Goal: Information Seeking & Learning: Learn about a topic

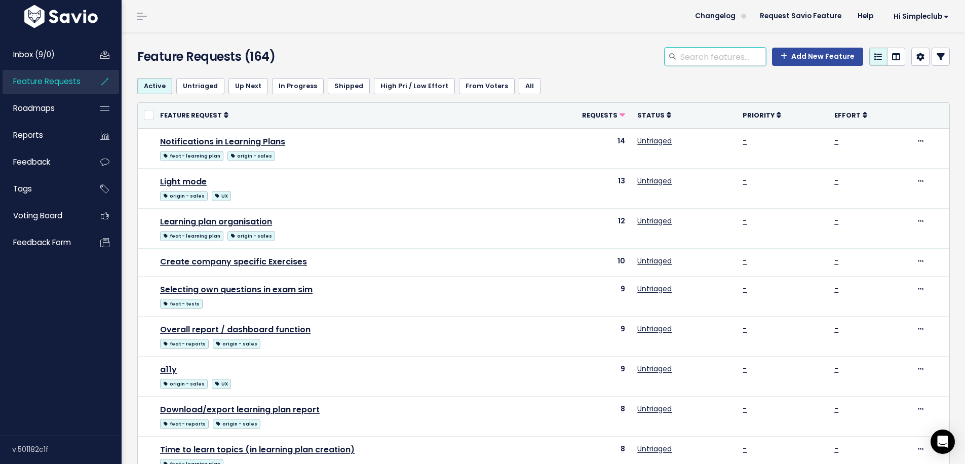
click at [704, 55] on input "search" at bounding box center [722, 57] width 87 height 18
type input "search"
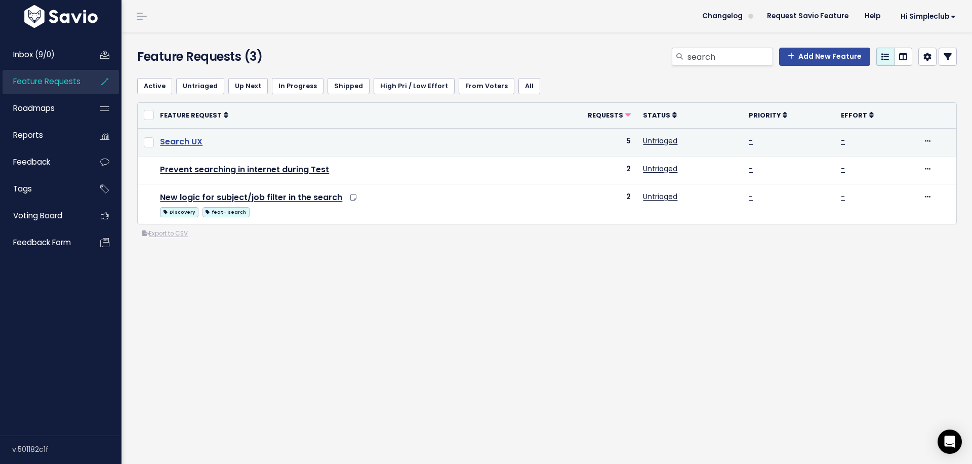
click at [173, 142] on link "Search UX" at bounding box center [181, 142] width 43 height 12
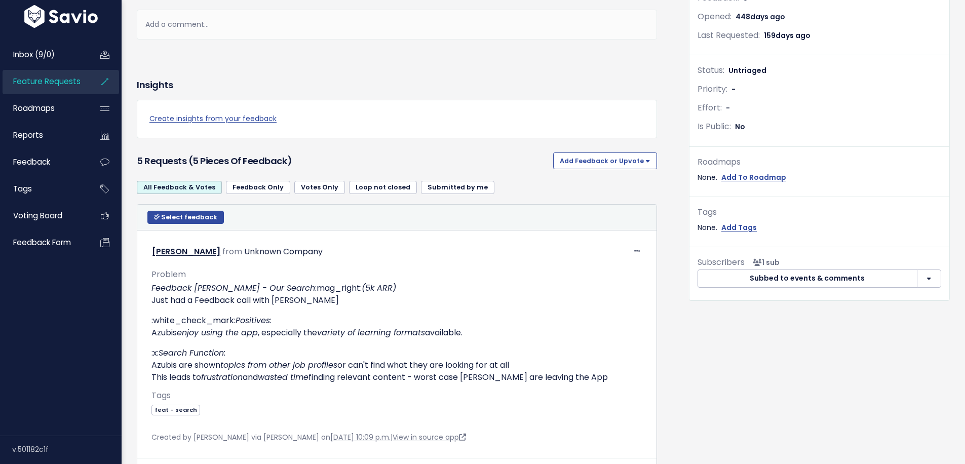
scroll to position [312, 0]
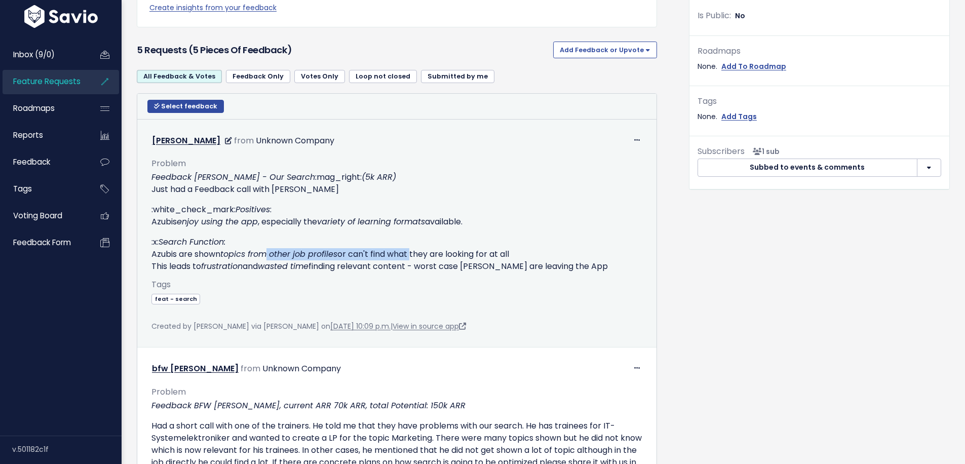
drag, startPoint x: 266, startPoint y: 256, endPoint x: 407, endPoint y: 256, distance: 140.8
click at [412, 256] on p ":x: Search Function: Azubis are shown topics from other job profiles or can't f…" at bounding box center [396, 254] width 491 height 36
drag, startPoint x: 208, startPoint y: 268, endPoint x: 358, endPoint y: 265, distance: 150.4
click at [358, 265] on p ":x: Search Function: Azubis are shown topics from other job profiles or can't f…" at bounding box center [396, 254] width 491 height 36
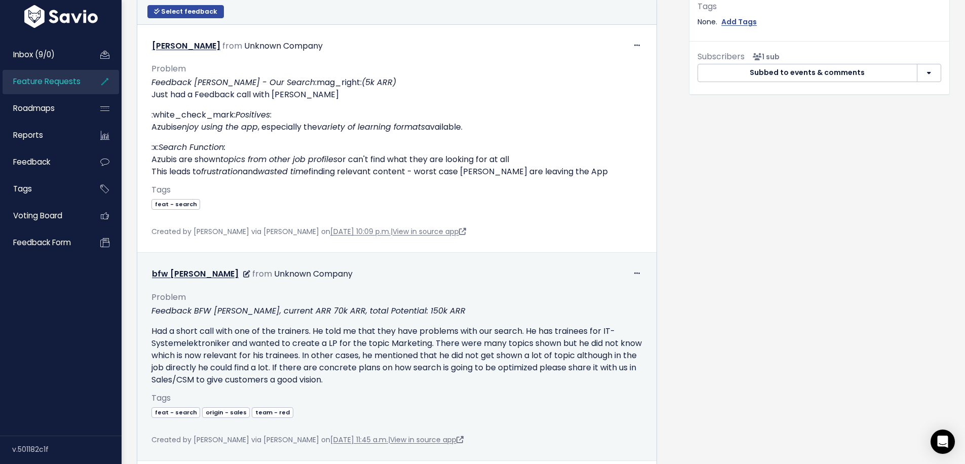
scroll to position [443, 0]
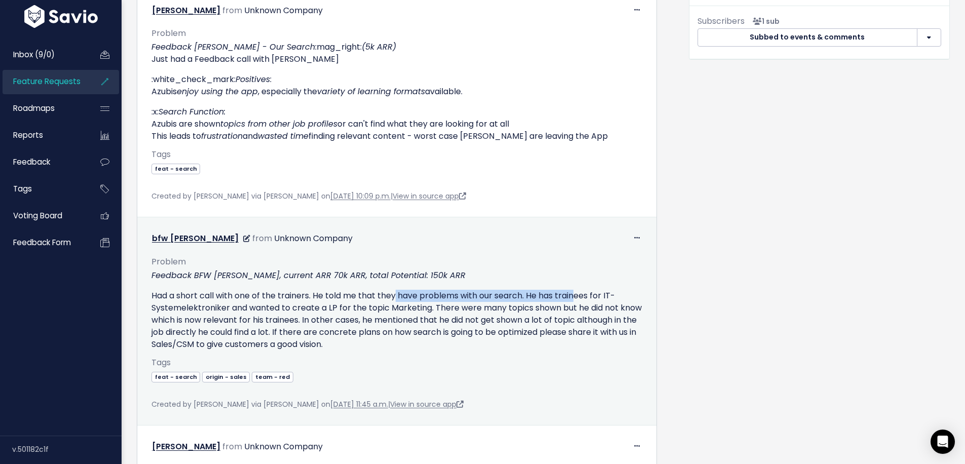
drag, startPoint x: 394, startPoint y: 297, endPoint x: 576, endPoint y: 294, distance: 182.3
click at [576, 294] on p "Had a short call with one of the trainers. He told me that they have problems w…" at bounding box center [396, 320] width 491 height 61
drag, startPoint x: 215, startPoint y: 308, endPoint x: 303, endPoint y: 307, distance: 88.1
click at [303, 307] on p "Had a short call with one of the trainers. He told me that they have problems w…" at bounding box center [396, 320] width 491 height 61
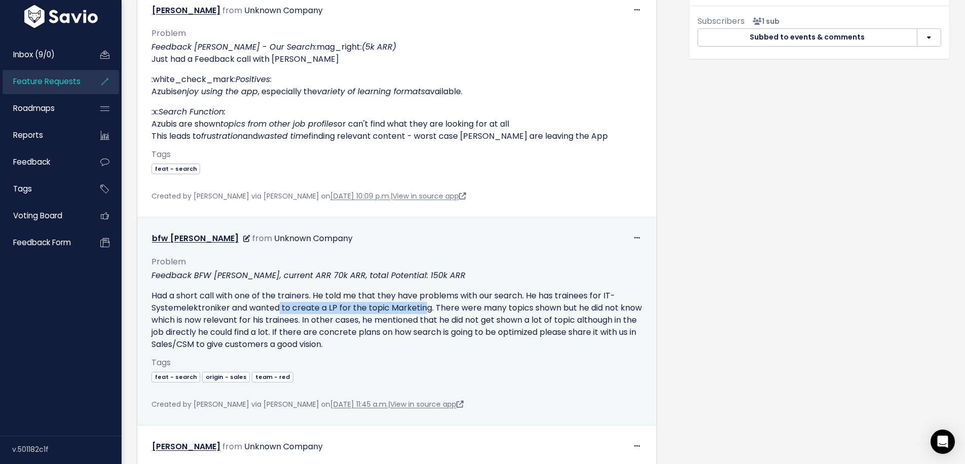
drag, startPoint x: 278, startPoint y: 308, endPoint x: 425, endPoint y: 303, distance: 147.4
click at [425, 303] on p "Had a short call with one of the trainers. He told me that they have problems w…" at bounding box center [396, 320] width 491 height 61
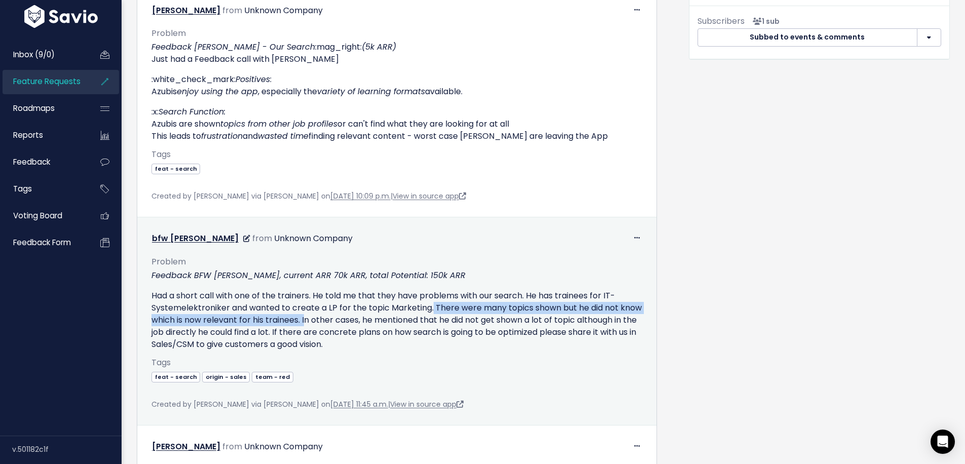
drag, startPoint x: 432, startPoint y: 308, endPoint x: 331, endPoint y: 322, distance: 102.2
click at [331, 322] on p "Had a short call with one of the trainers. He told me that they have problems w…" at bounding box center [396, 320] width 491 height 61
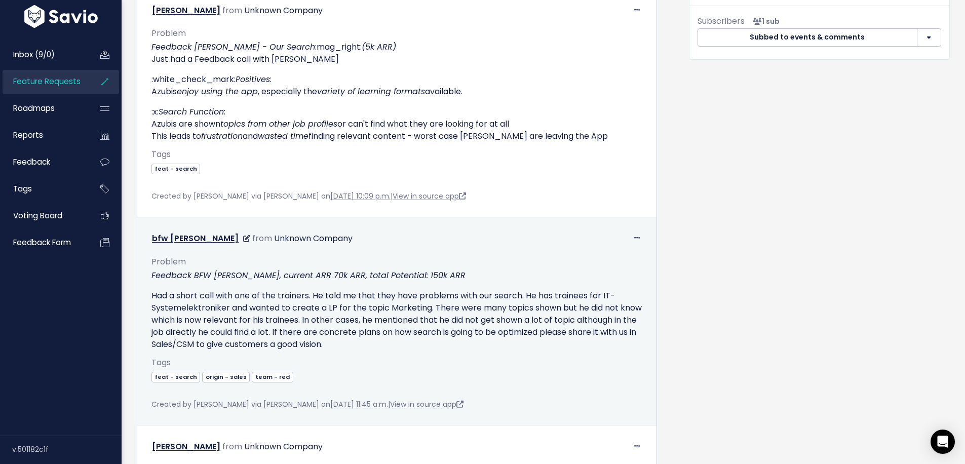
click at [362, 324] on p "Had a short call with one of the trainers. He told me that they have problems w…" at bounding box center [396, 320] width 491 height 61
drag, startPoint x: 393, startPoint y: 321, endPoint x: 592, endPoint y: 322, distance: 199.0
click at [598, 322] on p "Had a short call with one of the trainers. He told me that they have problems w…" at bounding box center [396, 320] width 491 height 61
drag, startPoint x: 192, startPoint y: 331, endPoint x: 331, endPoint y: 331, distance: 138.7
click at [331, 331] on p "Had a short call with one of the trainers. He told me that they have problems w…" at bounding box center [396, 320] width 491 height 61
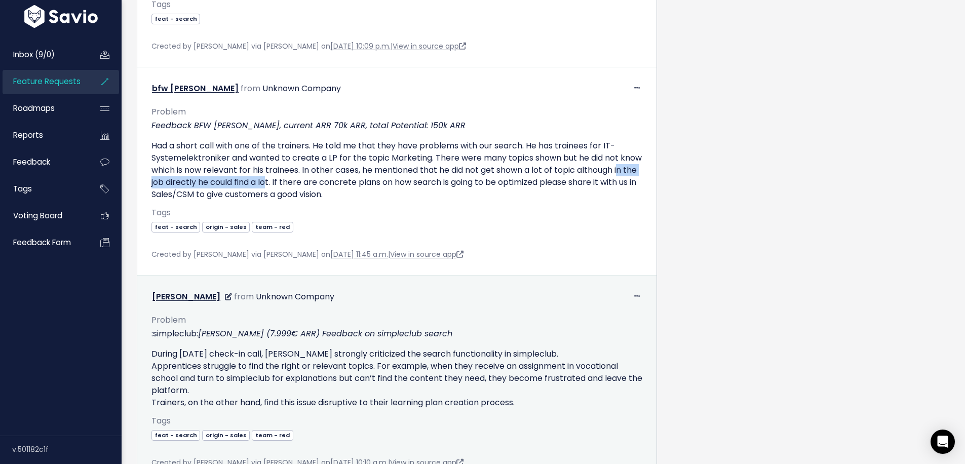
scroll to position [651, 0]
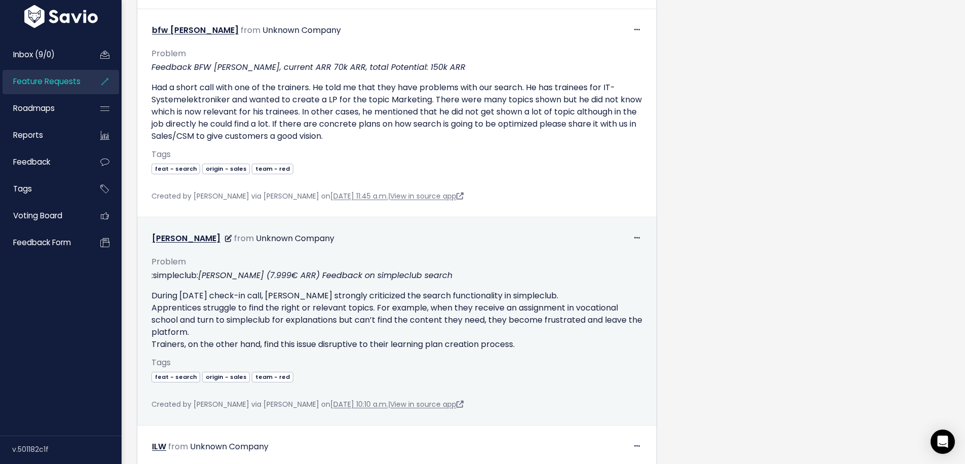
click at [280, 316] on p "During yesterday's check-in call, Manss strongly criticized the search function…" at bounding box center [396, 320] width 491 height 61
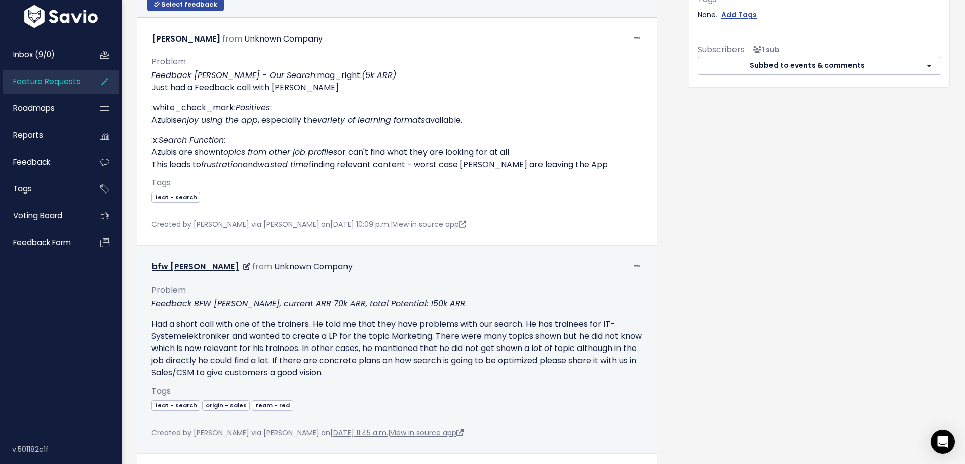
scroll to position [456, 0]
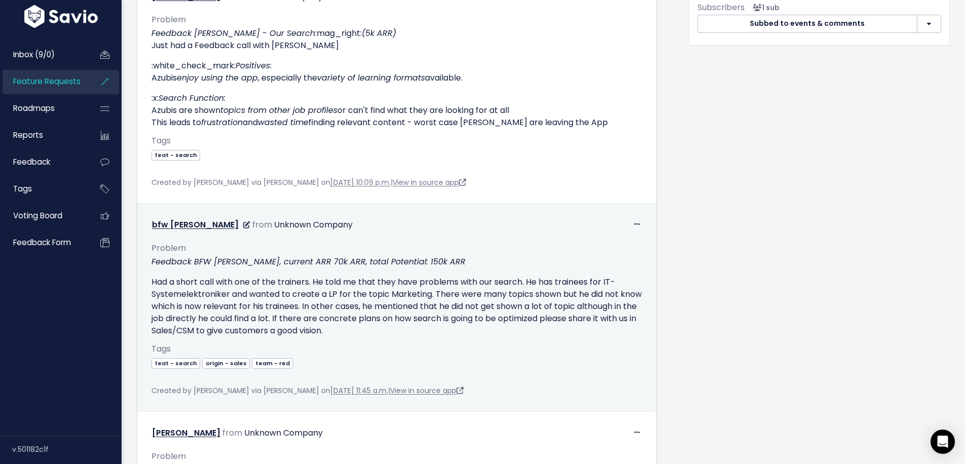
drag, startPoint x: 164, startPoint y: 314, endPoint x: 392, endPoint y: 311, distance: 228.4
click at [392, 311] on p "Had a short call with one of the trainers. He told me that they have problems w…" at bounding box center [396, 306] width 491 height 61
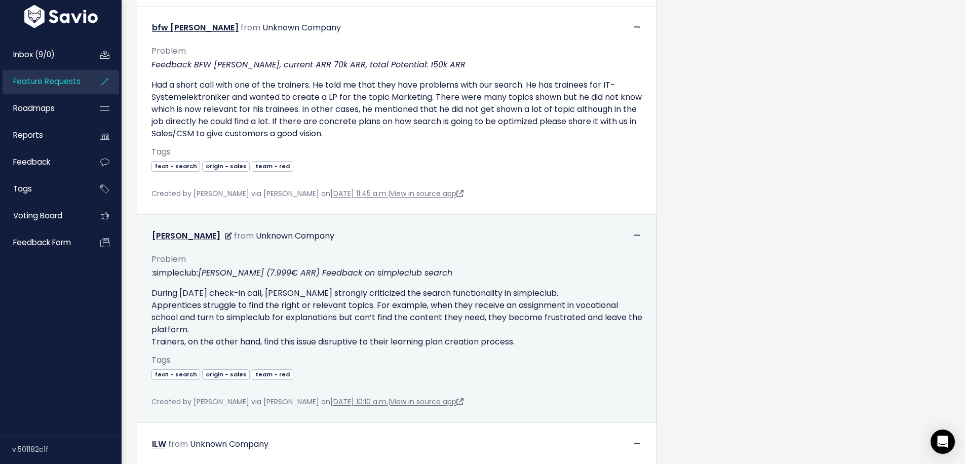
scroll to position [721, 0]
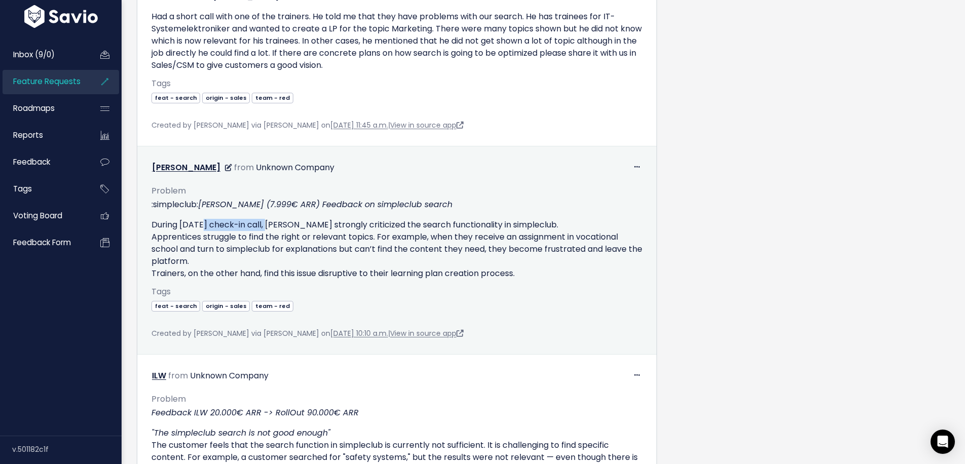
drag, startPoint x: 199, startPoint y: 226, endPoint x: 273, endPoint y: 227, distance: 73.4
click at [273, 227] on p "During yesterday's check-in call, Manss strongly criticized the search function…" at bounding box center [396, 249] width 491 height 61
drag, startPoint x: 311, startPoint y: 225, endPoint x: 524, endPoint y: 223, distance: 212.7
click at [524, 223] on p "During yesterday's check-in call, Manss strongly criticized the search function…" at bounding box center [396, 249] width 491 height 61
drag, startPoint x: 242, startPoint y: 236, endPoint x: 409, endPoint y: 242, distance: 167.7
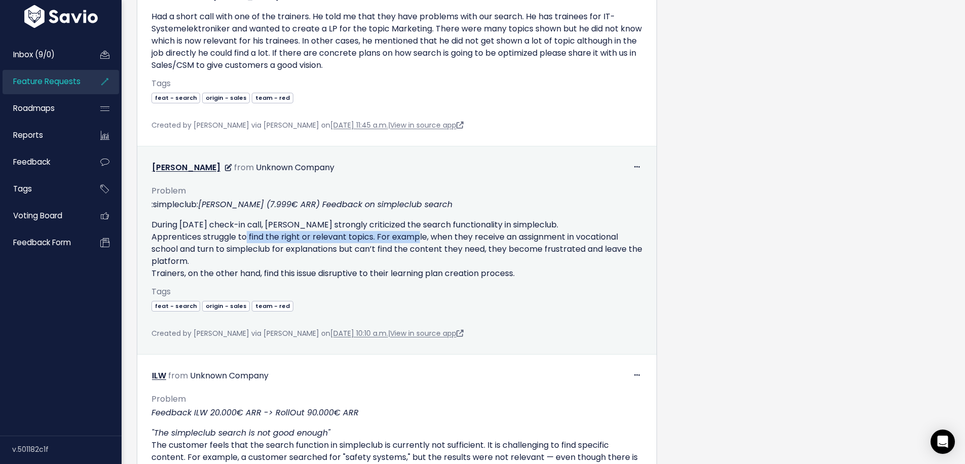
click at [409, 242] on p "During yesterday's check-in call, Manss strongly criticized the search function…" at bounding box center [396, 249] width 491 height 61
click at [501, 240] on p "During yesterday's check-in call, Manss strongly criticized the search function…" at bounding box center [396, 249] width 491 height 61
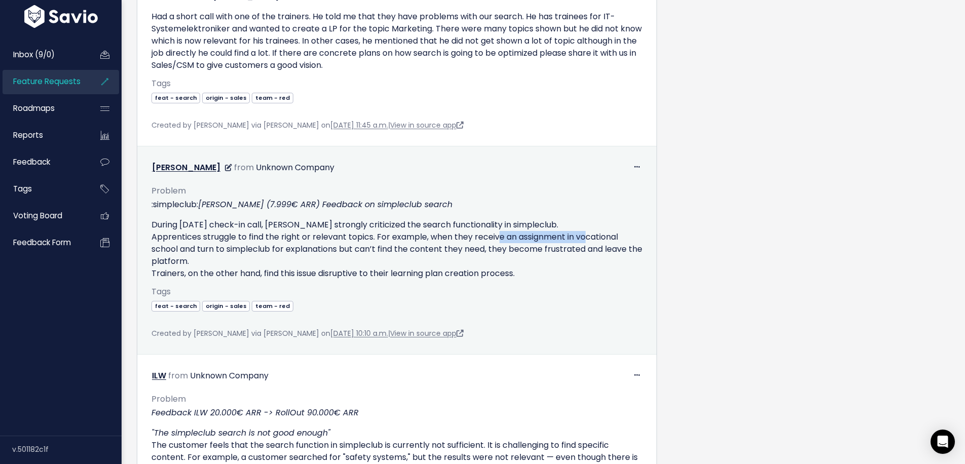
drag, startPoint x: 495, startPoint y: 238, endPoint x: 559, endPoint y: 237, distance: 64.3
click at [583, 237] on p "During yesterday's check-in call, Manss strongly criticized the search function…" at bounding box center [396, 249] width 491 height 61
click at [193, 256] on p "During yesterday's check-in call, Manss strongly criticized the search function…" at bounding box center [396, 249] width 491 height 61
drag, startPoint x: 200, startPoint y: 252, endPoint x: 340, endPoint y: 251, distance: 140.3
click at [340, 251] on p "During yesterday's check-in call, Manss strongly criticized the search function…" at bounding box center [396, 249] width 491 height 61
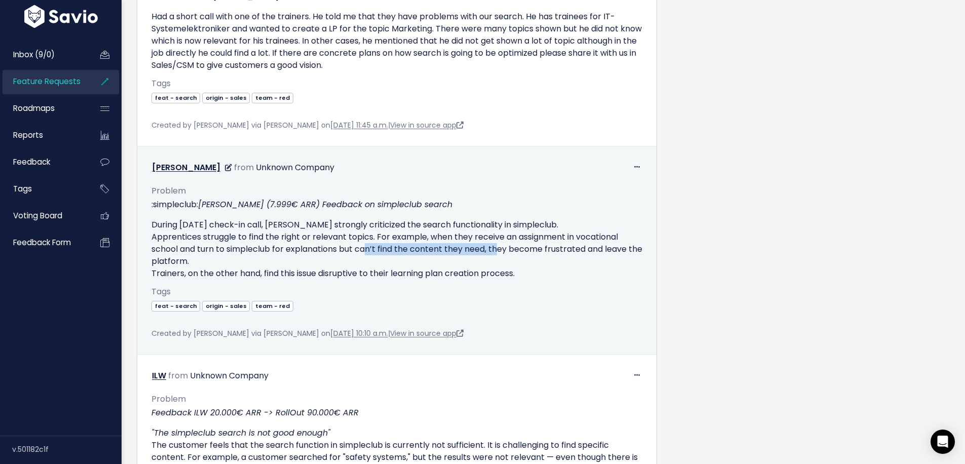
drag, startPoint x: 363, startPoint y: 248, endPoint x: 493, endPoint y: 246, distance: 130.1
click at [493, 246] on p "During yesterday's check-in call, Manss strongly criticized the search function…" at bounding box center [396, 249] width 491 height 61
click at [371, 282] on div "Problem :simpleclub: Manss (7.999€ ARR) Feedback on simpleclub search During ye…" at bounding box center [396, 251] width 491 height 151
drag, startPoint x: 297, startPoint y: 272, endPoint x: 524, endPoint y: 270, distance: 226.8
click at [524, 270] on p "During yesterday's check-in call, Manss strongly criticized the search function…" at bounding box center [396, 249] width 491 height 61
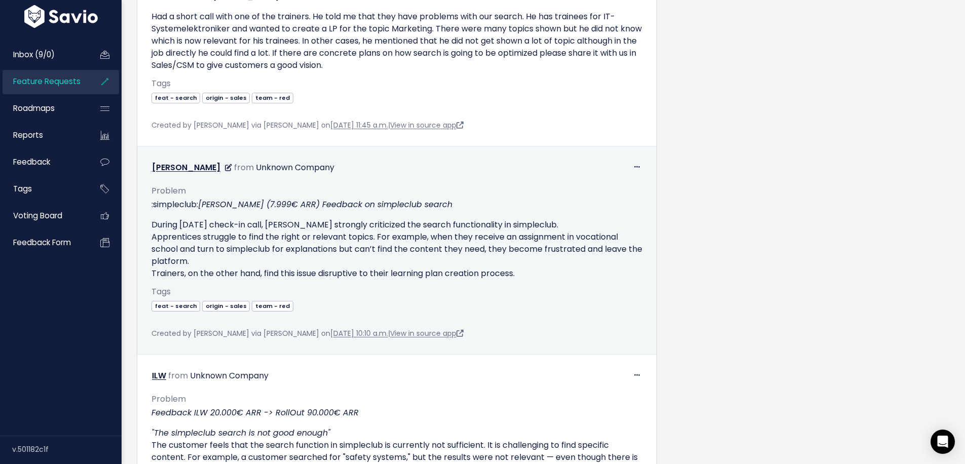
click at [524, 270] on p "During yesterday's check-in call, Manss strongly criticized the search function…" at bounding box center [396, 249] width 491 height 61
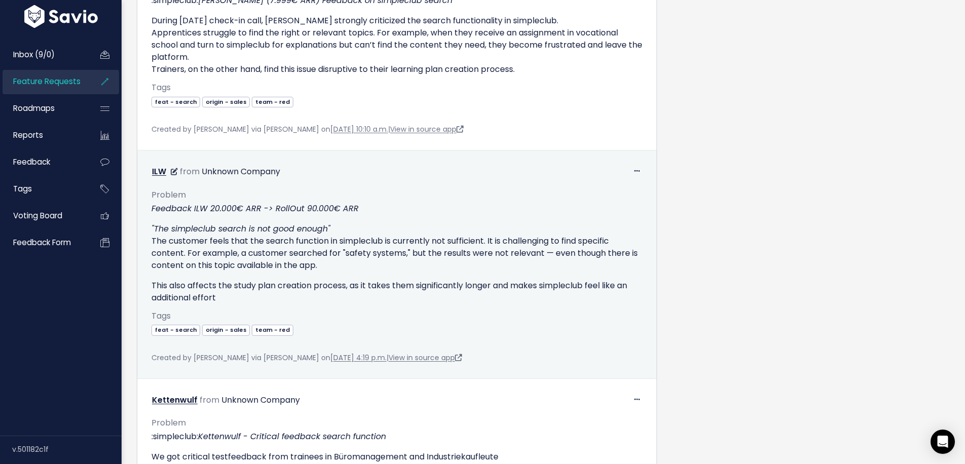
scroll to position [930, 0]
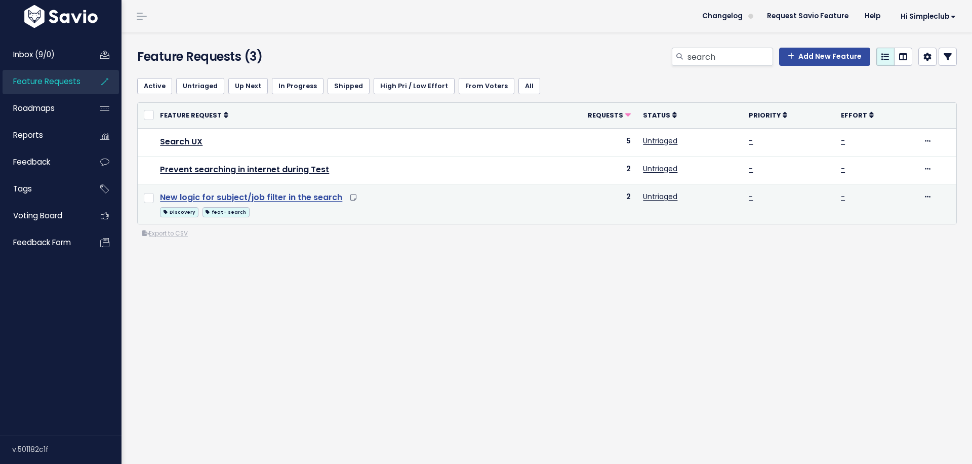
click at [262, 196] on link "New logic for subject/job filter in the search" at bounding box center [251, 197] width 182 height 12
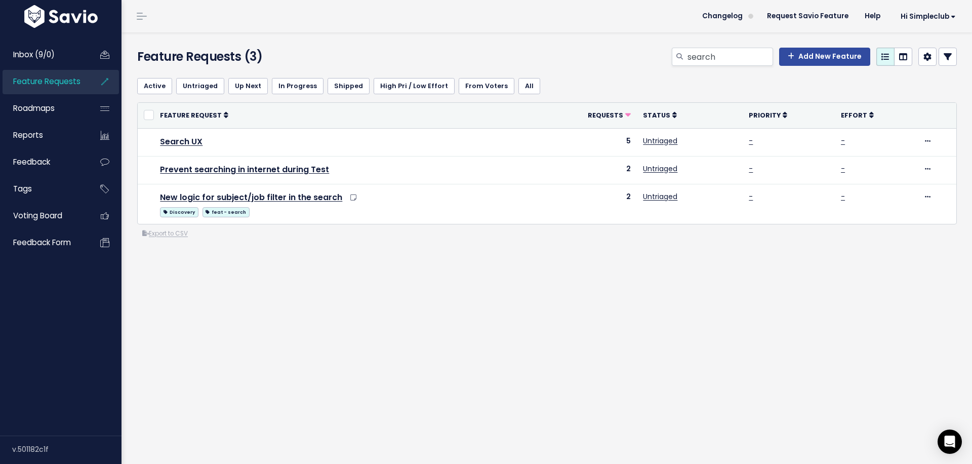
drag, startPoint x: 127, startPoint y: 134, endPoint x: 370, endPoint y: 227, distance: 260.5
click at [370, 227] on div "Feature Requests (3) search Add New Feature Active Untriaged Up Next In Progres…" at bounding box center [547, 247] width 851 height 431
click at [568, 365] on div "Feature Requests (3) search Add New Feature Active Untriaged Up Next In Progres…" at bounding box center [547, 247] width 851 height 431
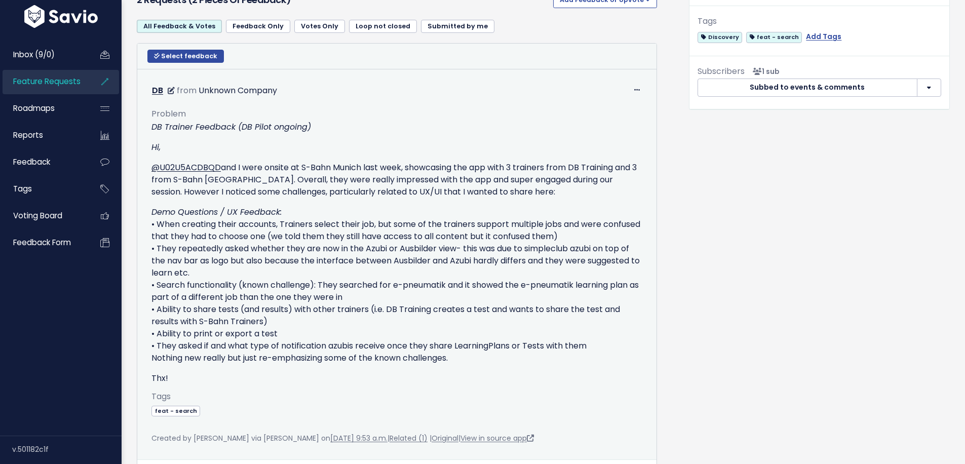
scroll to position [435, 0]
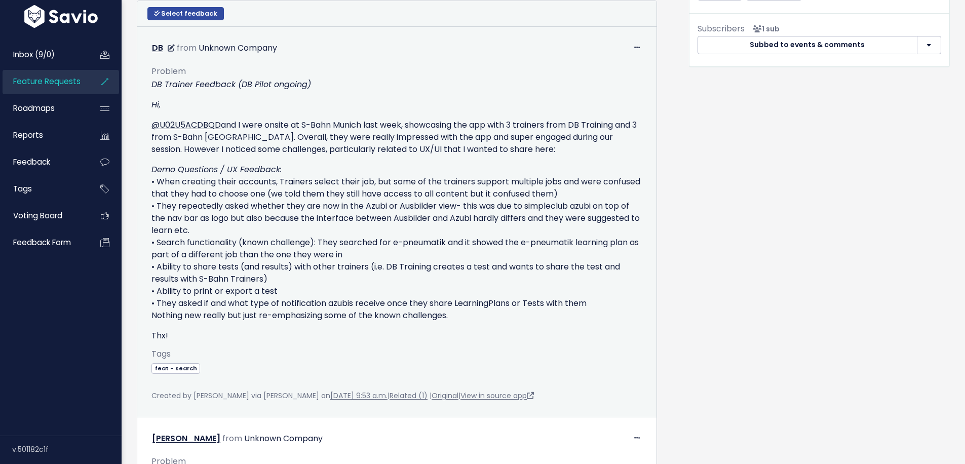
drag, startPoint x: 264, startPoint y: 124, endPoint x: 521, endPoint y: 312, distance: 318.8
click at [521, 312] on div "DB Trainer Feedback (DB Pilot ongoing) Hi, @U02U5ACDBQD and I were onsite at S-…" at bounding box center [396, 209] width 491 height 263
drag, startPoint x: 448, startPoint y: 250, endPoint x: 394, endPoint y: 245, distance: 53.9
click at [445, 249] on p "Demo Questions / UX Feedback: • When creating their accounts, Trainers select t…" at bounding box center [396, 243] width 491 height 158
drag, startPoint x: 393, startPoint y: 245, endPoint x: 363, endPoint y: 253, distance: 31.4
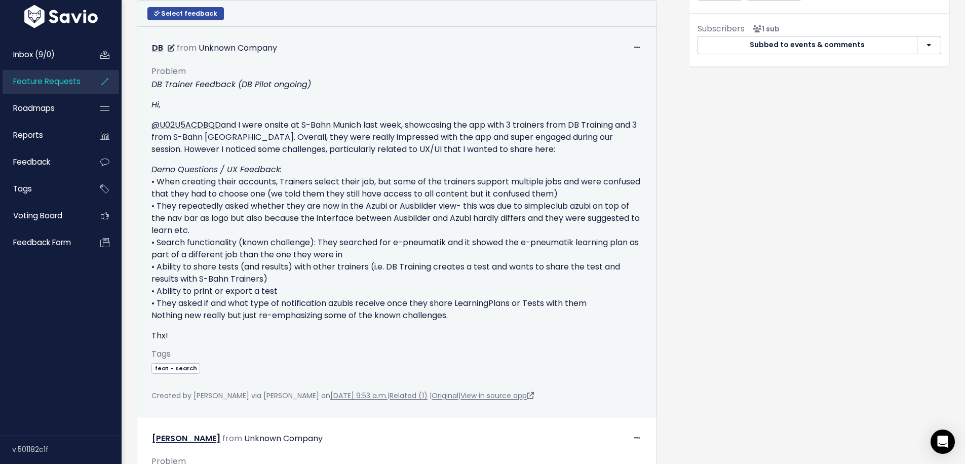
click at [371, 253] on p "Demo Questions / UX Feedback: • When creating their accounts, Trainers select t…" at bounding box center [396, 243] width 491 height 158
click at [300, 279] on p "Demo Questions / UX Feedback: • When creating their accounts, Trainers select t…" at bounding box center [396, 243] width 491 height 158
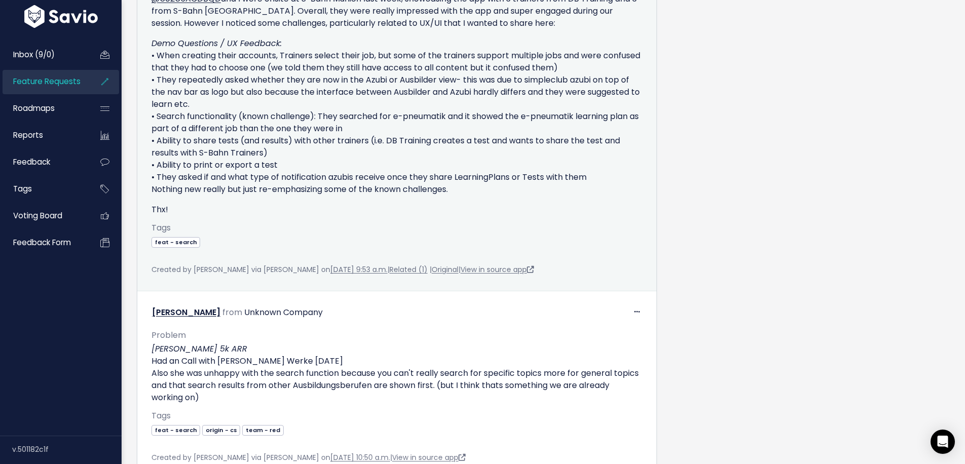
scroll to position [635, 0]
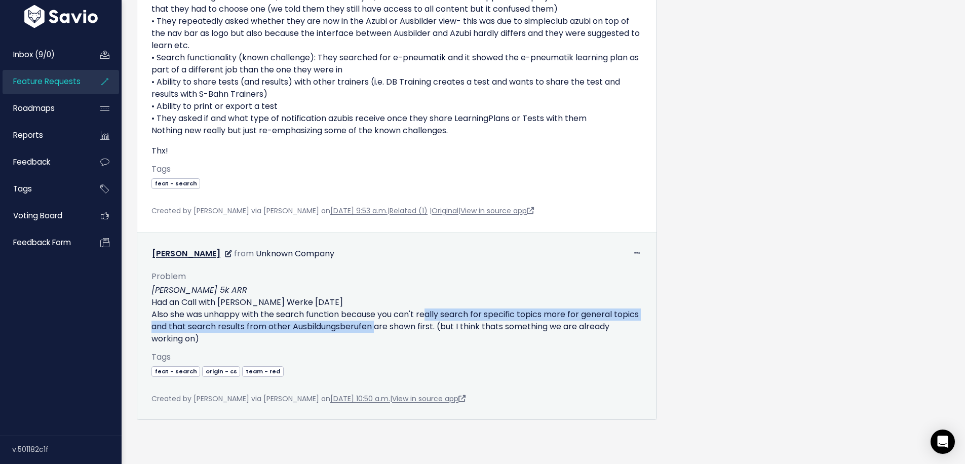
drag, startPoint x: 426, startPoint y: 300, endPoint x: 366, endPoint y: 309, distance: 60.4
click at [400, 308] on p "[PERSON_NAME] 5k ARR Had an Call with [PERSON_NAME] Werke [DATE] Also she was u…" at bounding box center [396, 314] width 491 height 61
drag, startPoint x: 366, startPoint y: 309, endPoint x: 552, endPoint y: 309, distance: 185.8
click at [367, 309] on p "[PERSON_NAME] 5k ARR Had an Call with [PERSON_NAME] Werke [DATE] Also she was u…" at bounding box center [396, 314] width 491 height 61
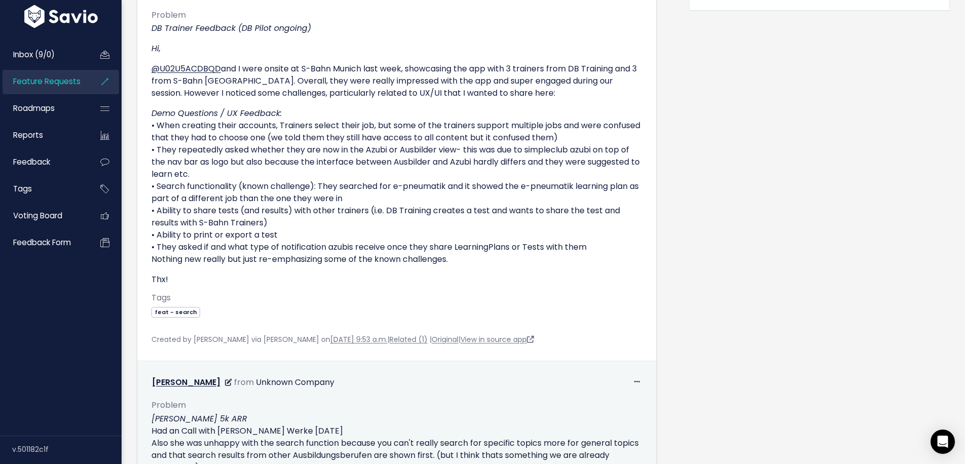
scroll to position [489, 0]
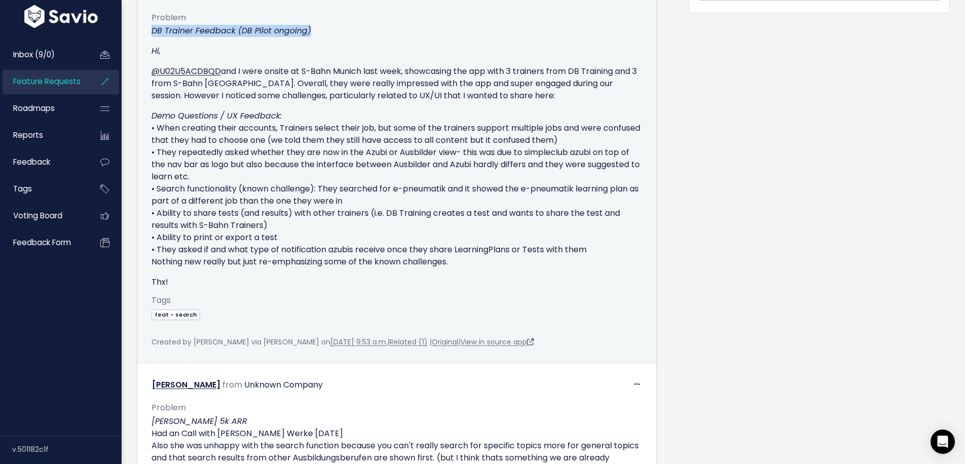
drag, startPoint x: 151, startPoint y: 29, endPoint x: 372, endPoint y: 29, distance: 220.2
click at [372, 29] on p "DB Trainer Feedback (DB Pilot ongoing)" at bounding box center [396, 31] width 491 height 12
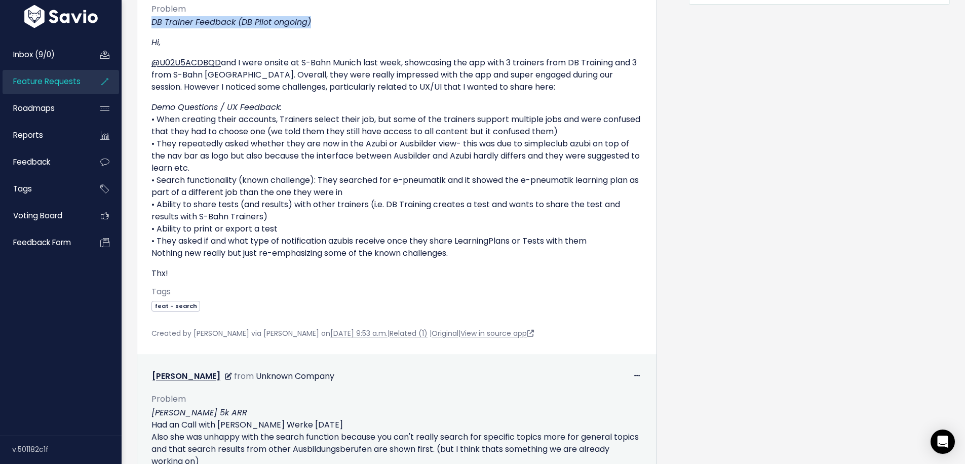
scroll to position [509, 0]
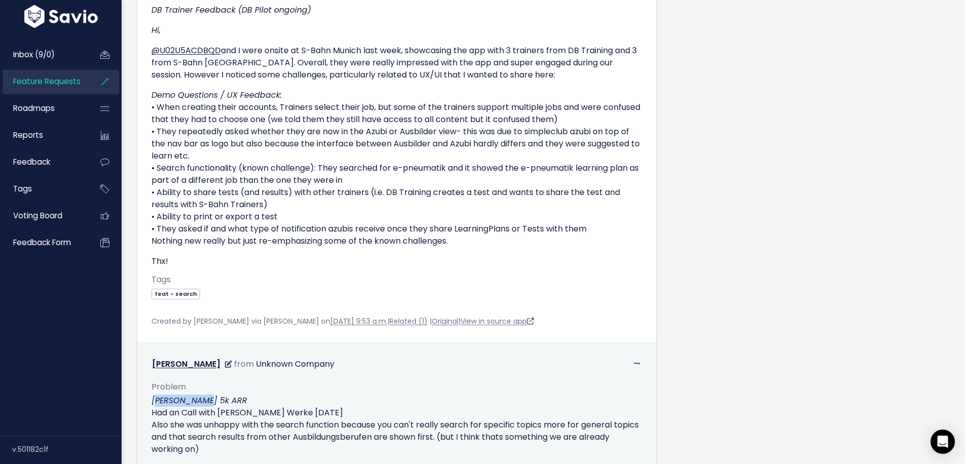
drag, startPoint x: 155, startPoint y: 401, endPoint x: 204, endPoint y: 403, distance: 48.6
click at [204, 403] on em "[PERSON_NAME] 5k ARR" at bounding box center [199, 400] width 96 height 12
click at [199, 402] on em "[PERSON_NAME] 5k ARR" at bounding box center [199, 400] width 96 height 12
